Goal: Task Accomplishment & Management: Use online tool/utility

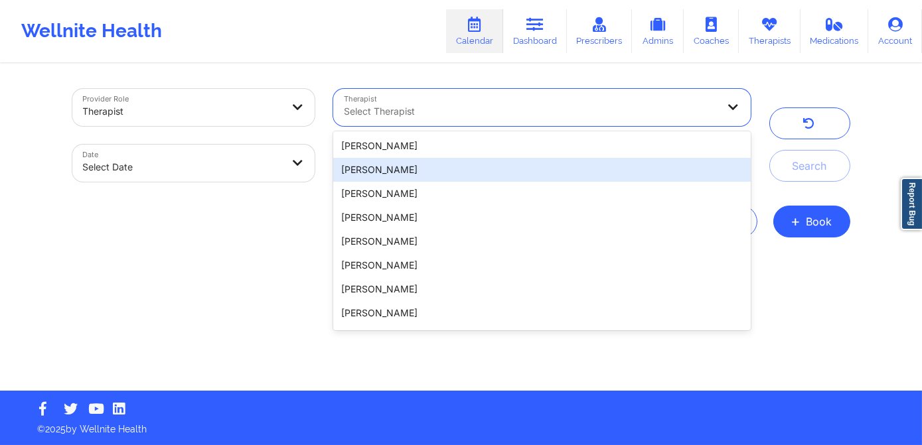
click at [418, 169] on div "[PERSON_NAME]" at bounding box center [541, 170] width 417 height 24
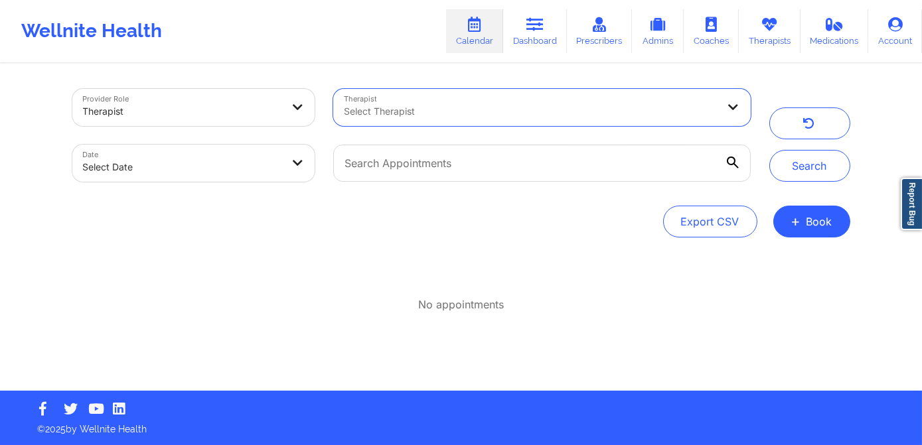
click at [451, 113] on div at bounding box center [531, 112] width 374 height 16
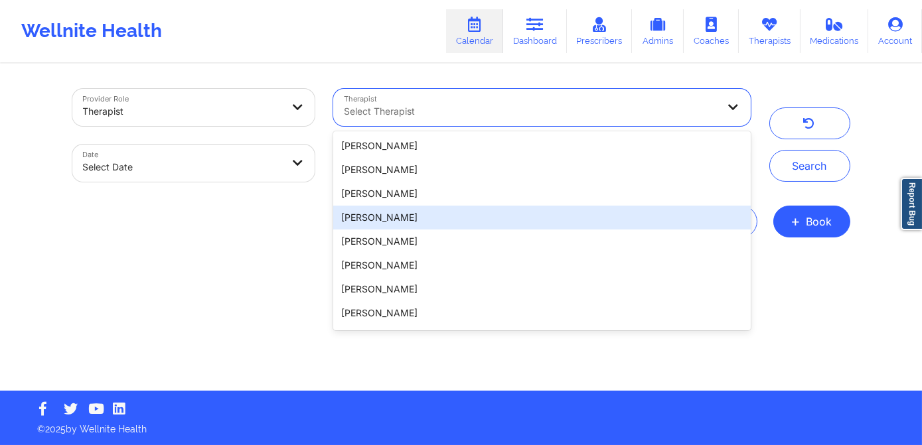
click at [454, 218] on div "[PERSON_NAME]" at bounding box center [541, 218] width 417 height 24
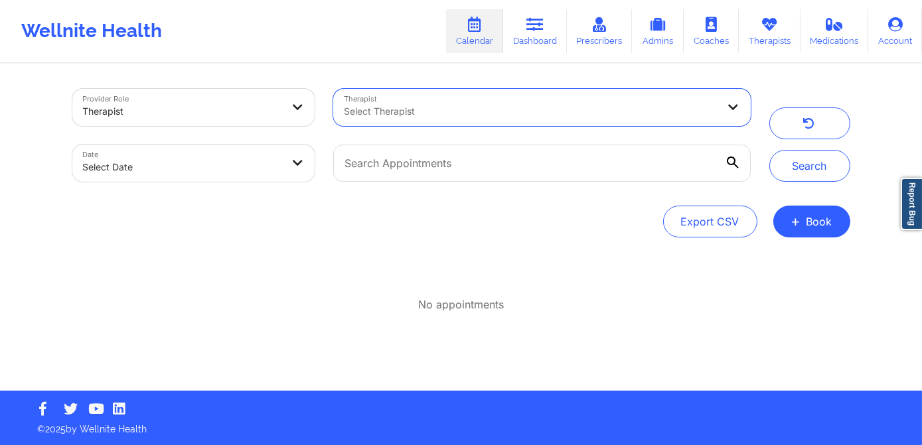
click at [454, 115] on div at bounding box center [531, 112] width 374 height 16
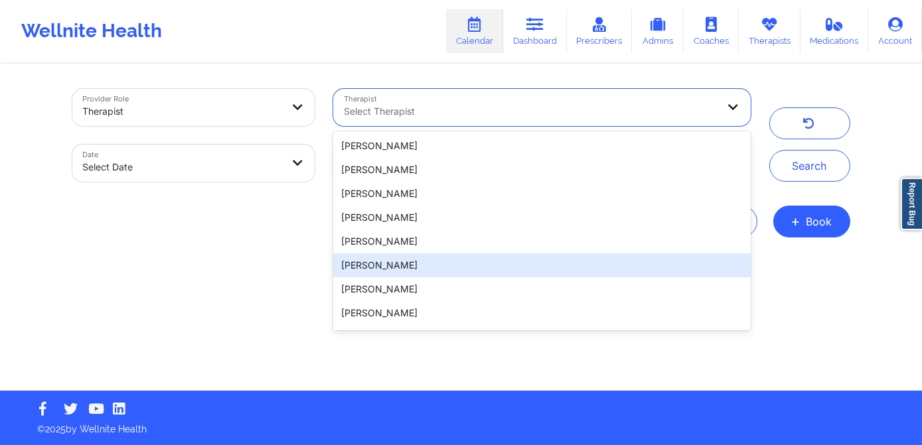
click at [445, 265] on div "[PERSON_NAME]" at bounding box center [541, 265] width 417 height 24
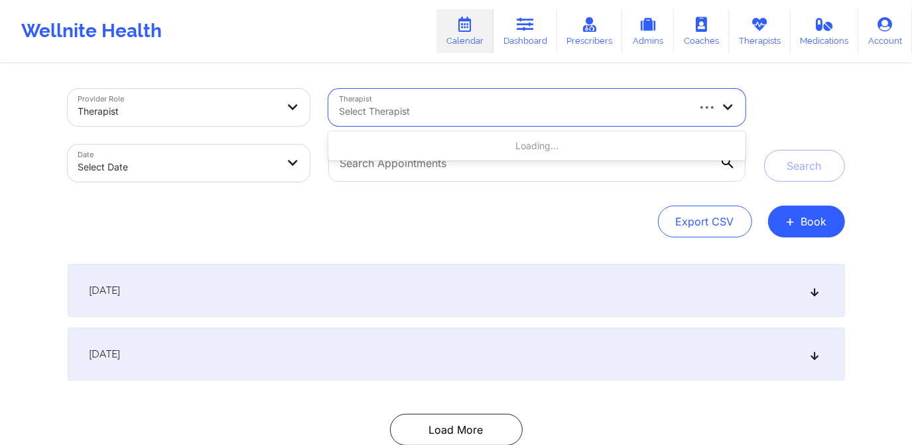
click at [427, 101] on div "Select Therapist" at bounding box center [507, 107] width 359 height 37
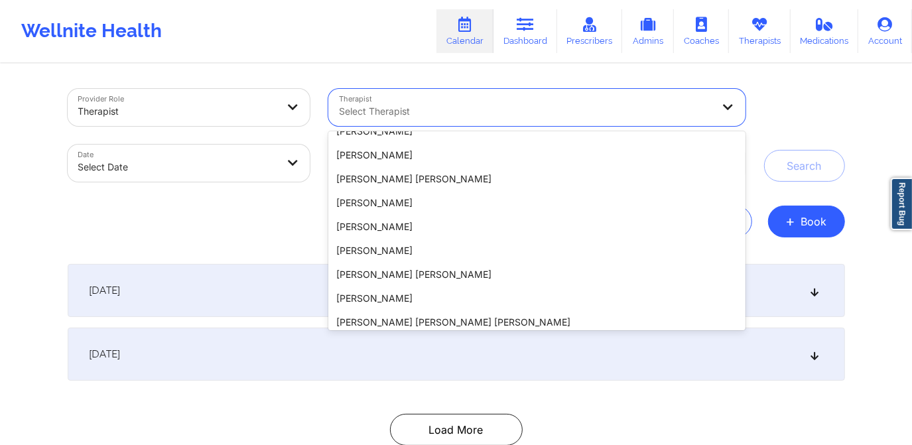
scroll to position [1990, 0]
